Goal: Information Seeking & Learning: Learn about a topic

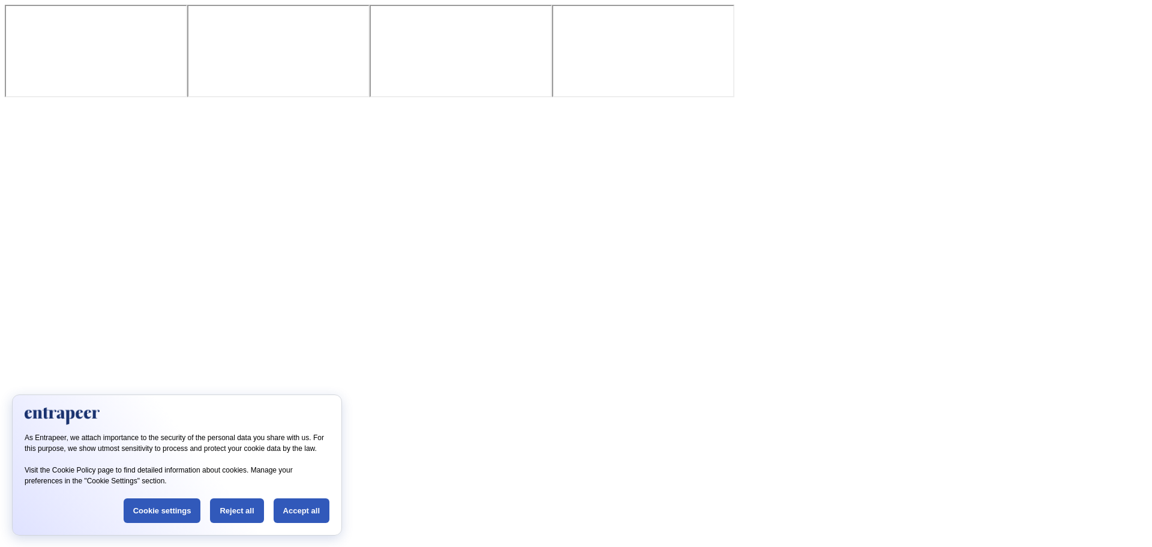
scroll to position [60, 0]
click at [322, 508] on div "Accept all" at bounding box center [302, 510] width 56 height 25
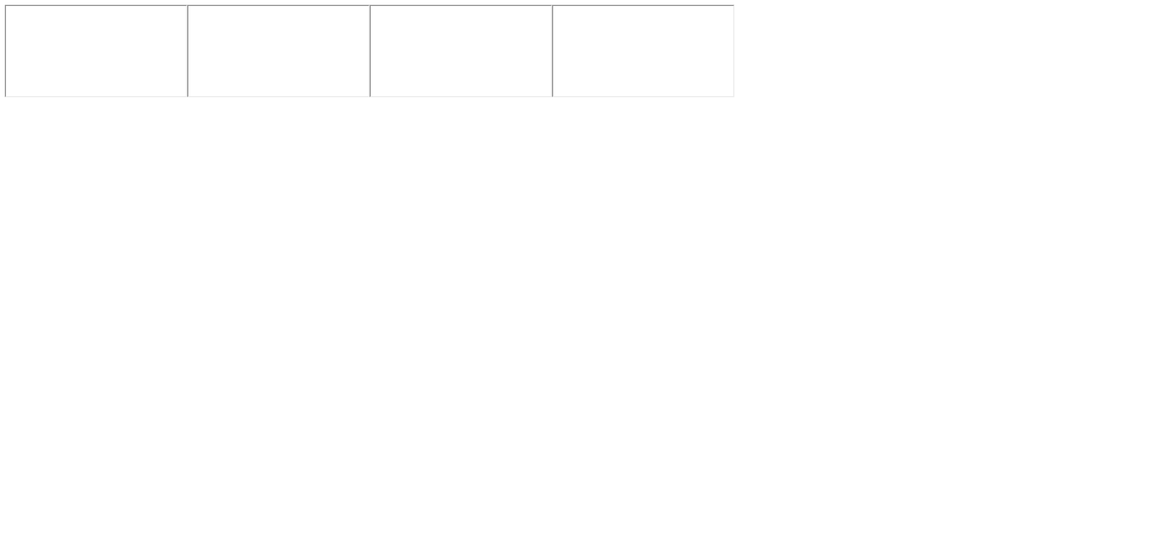
scroll to position [0, 0]
